Goal: Task Accomplishment & Management: Use online tool/utility

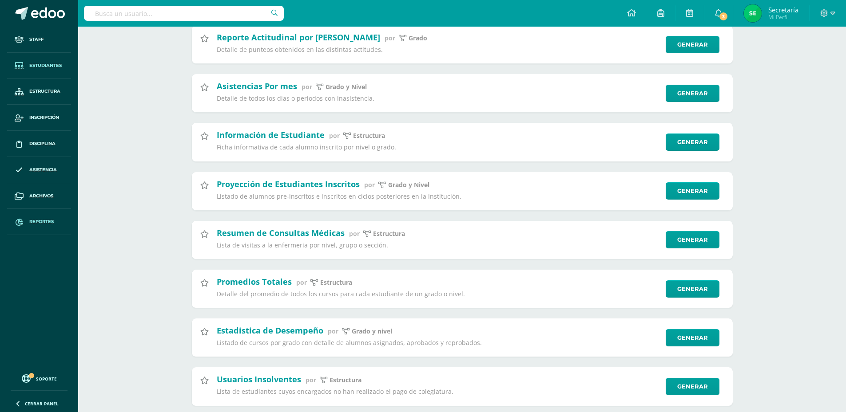
scroll to position [932, 0]
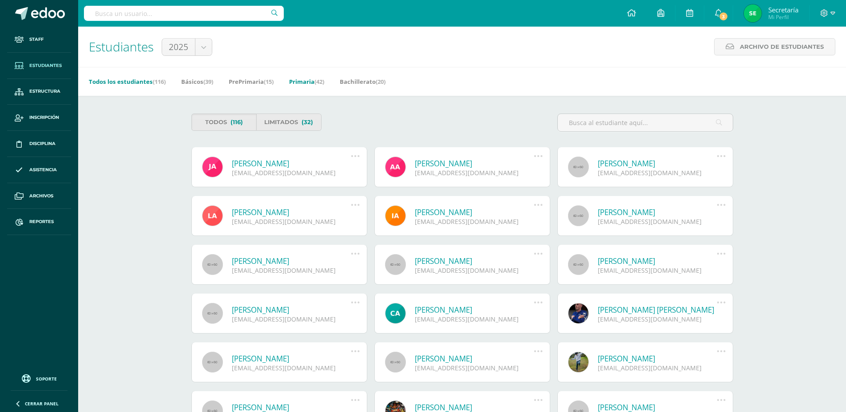
click at [320, 81] on span "(42)" at bounding box center [319, 82] width 10 height 8
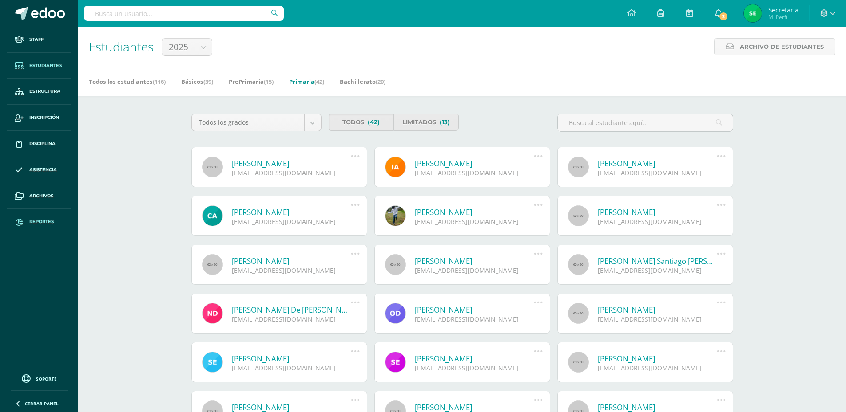
click at [53, 224] on span "Reportes" at bounding box center [41, 221] width 24 height 7
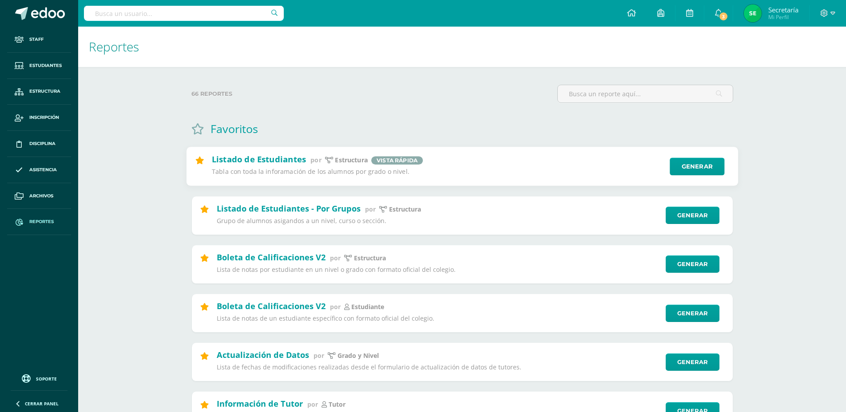
drag, startPoint x: 271, startPoint y: 162, endPoint x: 588, endPoint y: 165, distance: 316.9
click at [271, 163] on h2 "Listado de Estudiantes" at bounding box center [258, 159] width 94 height 11
click at [706, 171] on link "Generar" at bounding box center [696, 167] width 55 height 18
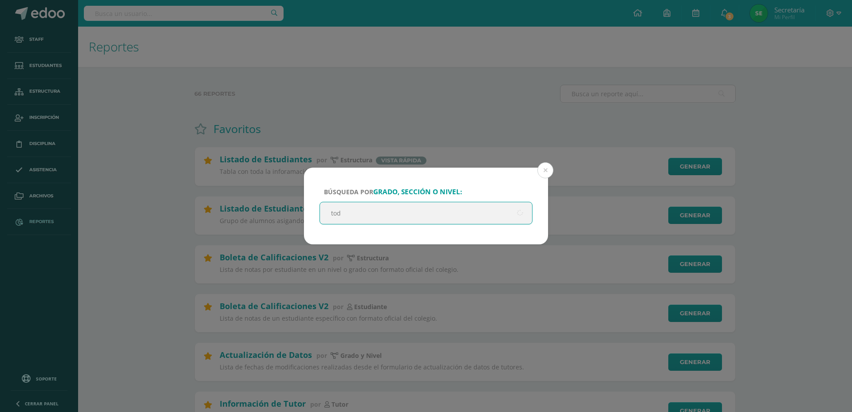
type input "todo"
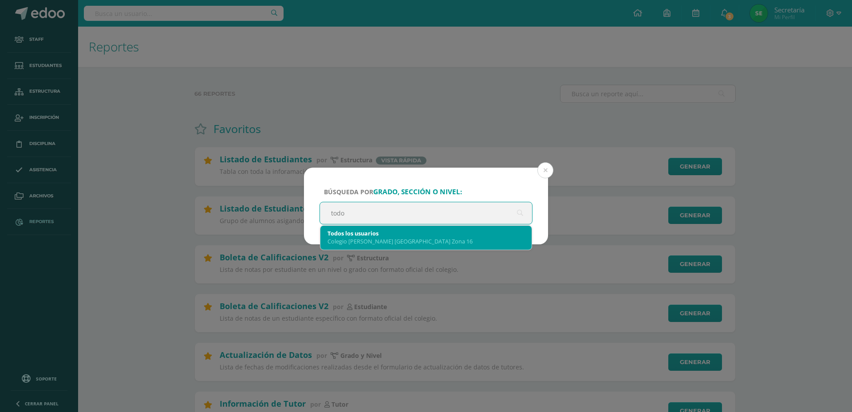
click at [400, 232] on div "Todos los usuarios" at bounding box center [426, 233] width 197 height 8
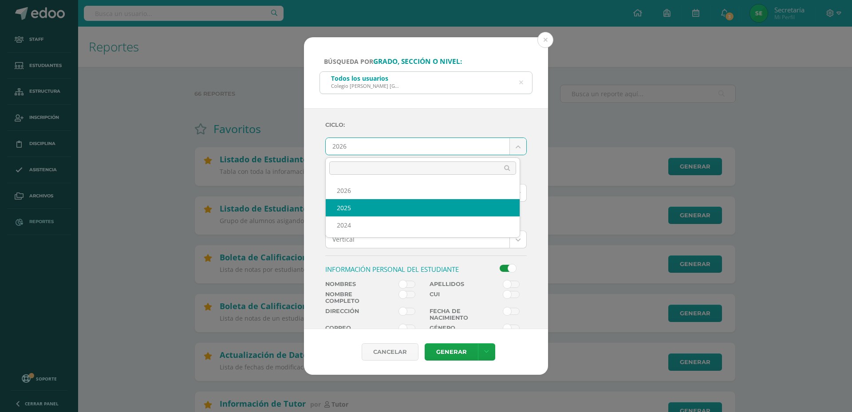
select select "3"
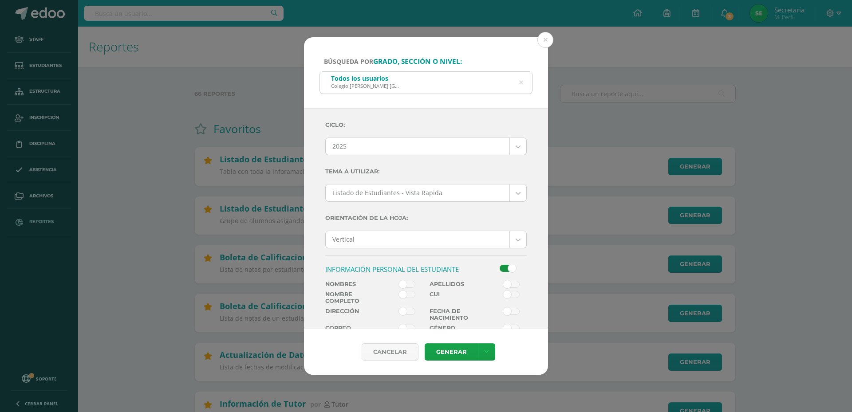
click at [408, 297] on span at bounding box center [407, 294] width 16 height 7
click at [0, 0] on input "checkbox" at bounding box center [0, 0] width 0 height 0
click at [463, 353] on link "Generar" at bounding box center [451, 352] width 53 height 17
